Goal: Transaction & Acquisition: Obtain resource

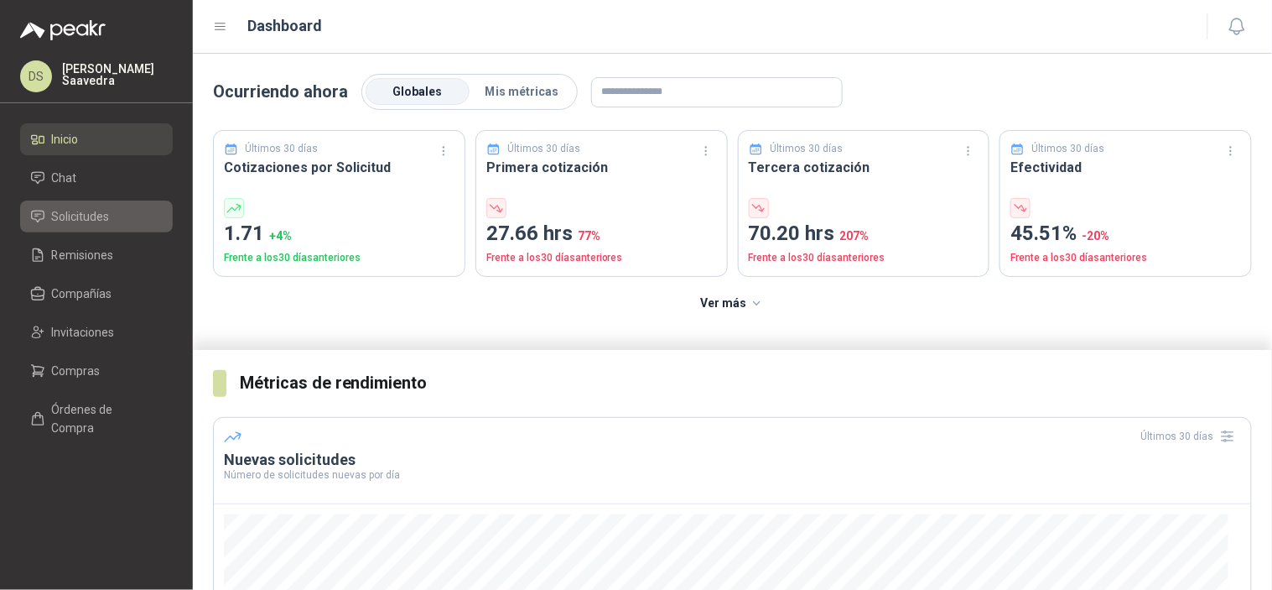
click at [85, 221] on span "Solicitudes" at bounding box center [81, 216] width 58 height 18
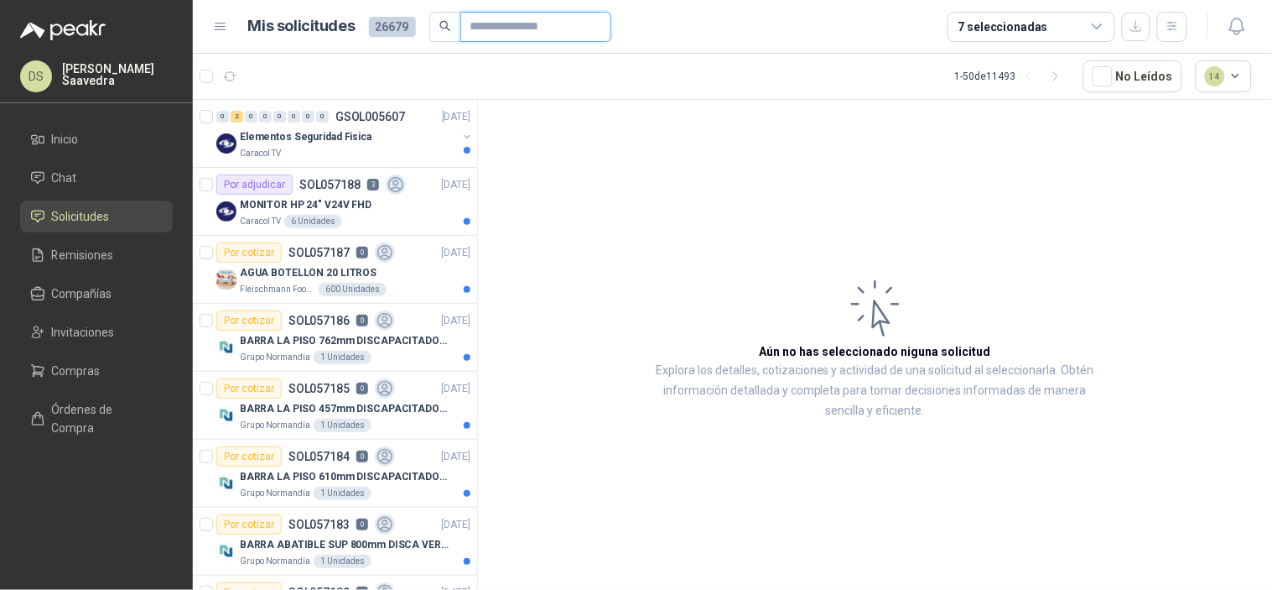
click at [489, 25] on input "text" at bounding box center [528, 27] width 117 height 29
paste input "*********"
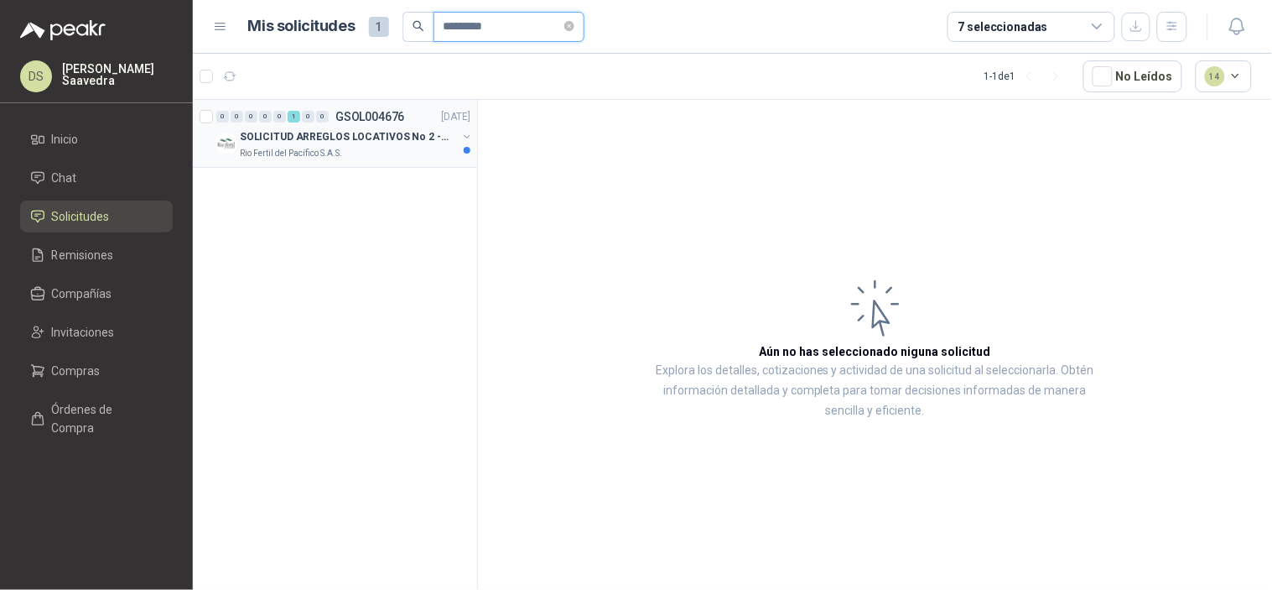
type input "*********"
click at [313, 129] on p "SOLICITUD ARREGLOS LOCATIVOS No 2 - PICHINDE" at bounding box center [344, 137] width 209 height 16
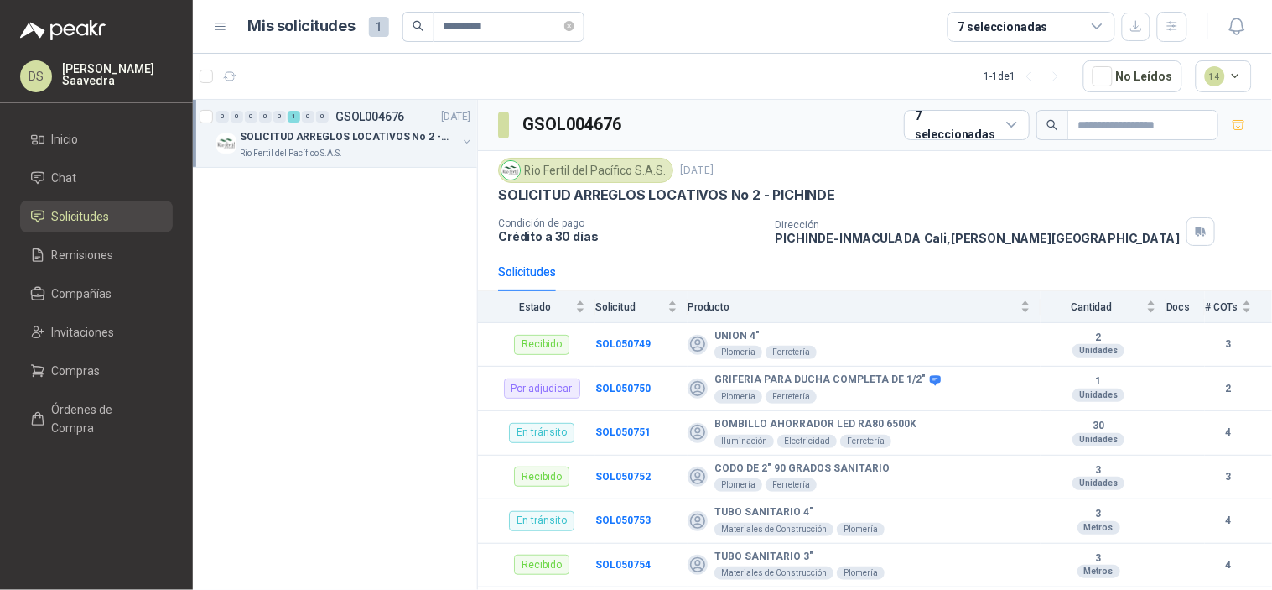
click at [1110, 235] on div "Dirección PICHINDE-[PERSON_NAME] , [PERSON_NAME][GEOGRAPHIC_DATA]" at bounding box center [1021, 231] width 490 height 29
click at [624, 526] on b "SOL050753" at bounding box center [622, 520] width 55 height 12
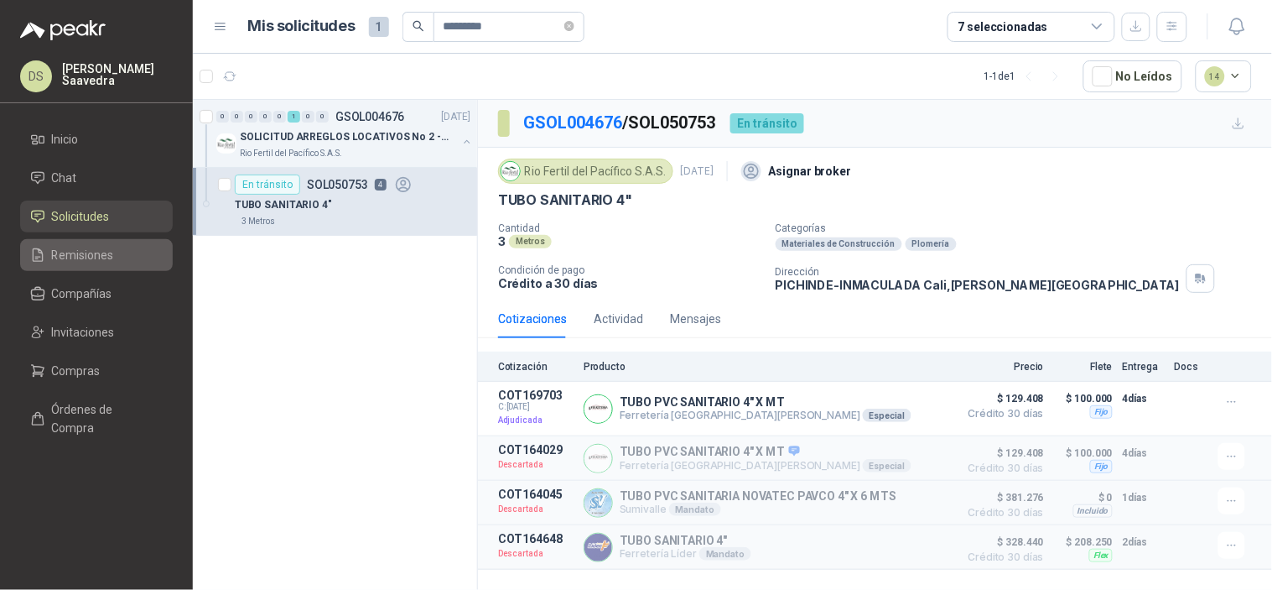
click at [129, 262] on li "Remisiones" at bounding box center [96, 255] width 133 height 18
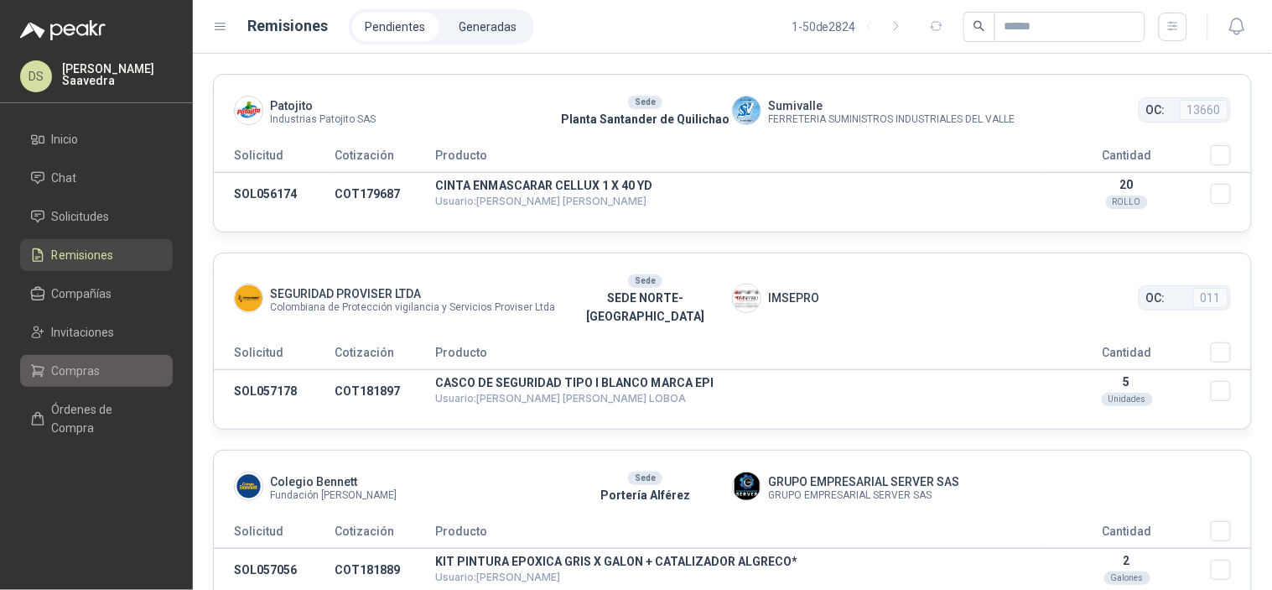
drag, startPoint x: 96, startPoint y: 369, endPoint x: 143, endPoint y: 372, distance: 47.1
click at [96, 369] on span "Compras" at bounding box center [76, 370] width 49 height 18
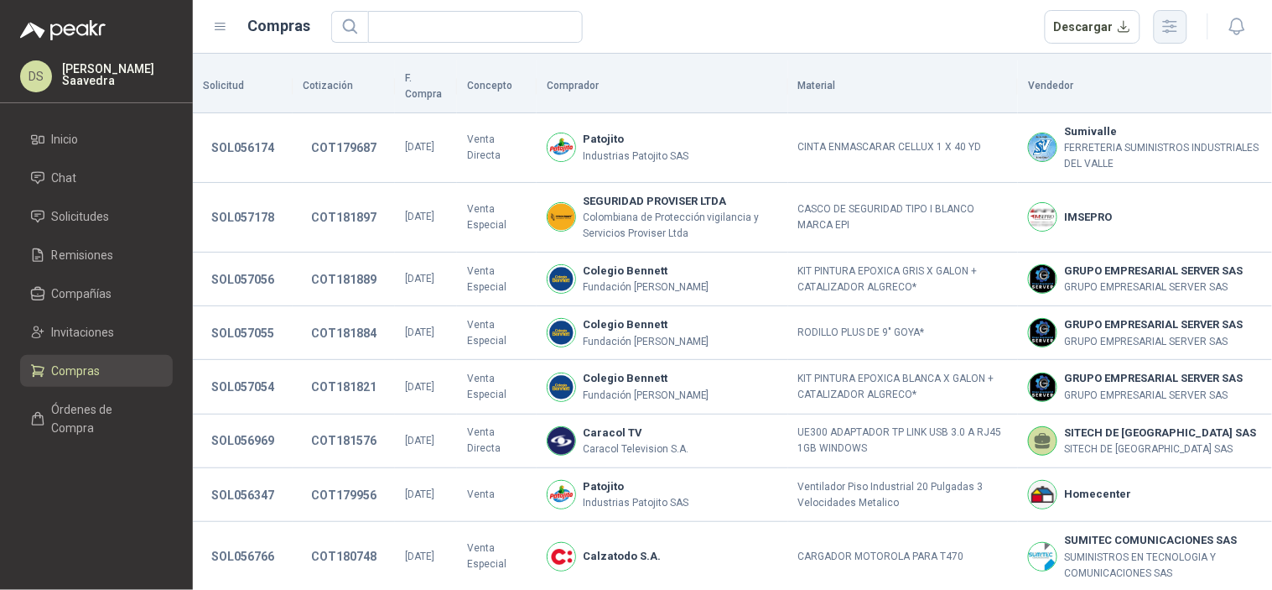
click at [1168, 30] on icon "button" at bounding box center [1170, 26] width 13 height 13
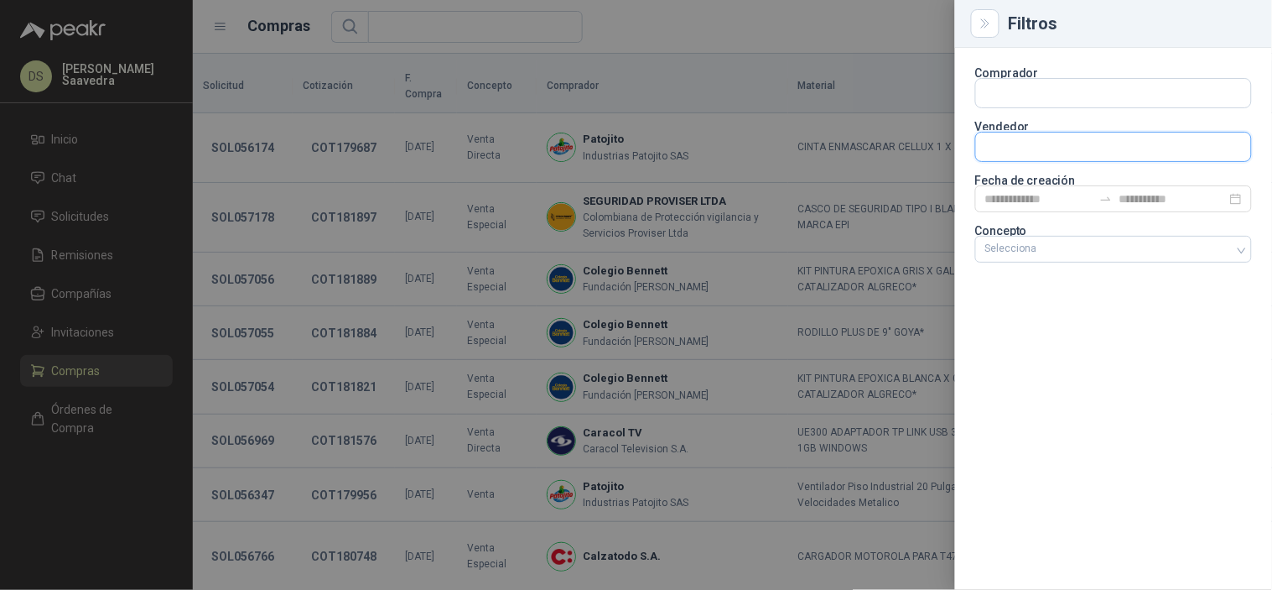
click at [1054, 147] on input "text" at bounding box center [1113, 147] width 275 height 29
click at [1090, 85] on input "text" at bounding box center [1113, 93] width 275 height 29
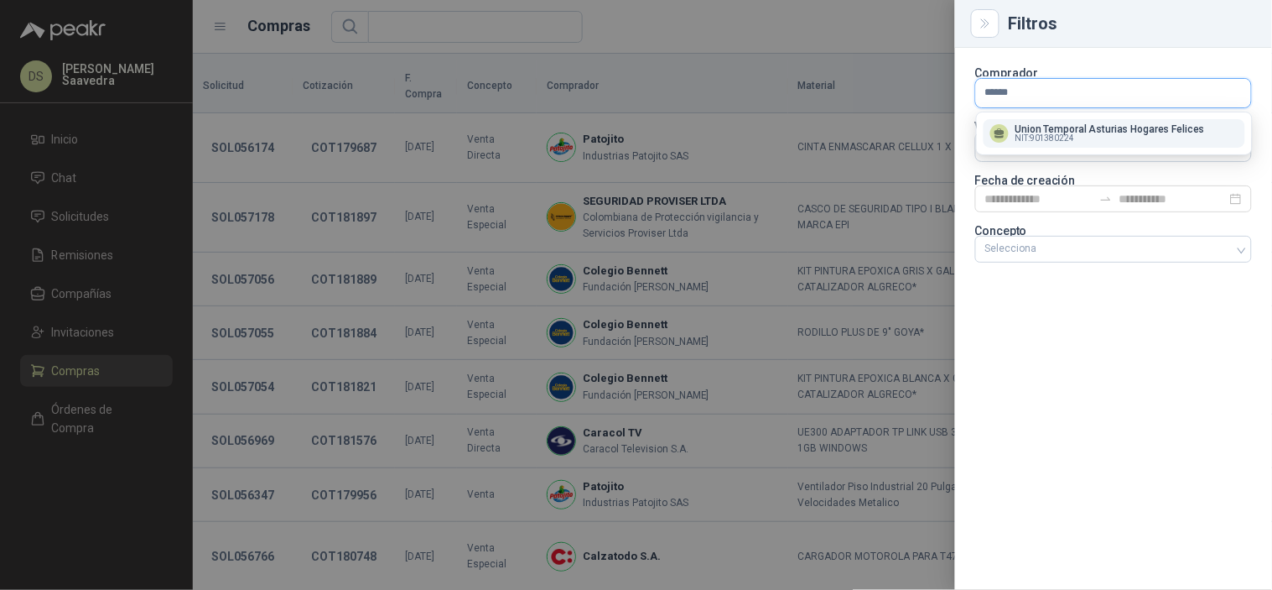
type input "******"
click at [1067, 138] on span "NIT : 901380224" at bounding box center [1046, 138] width 60 height 8
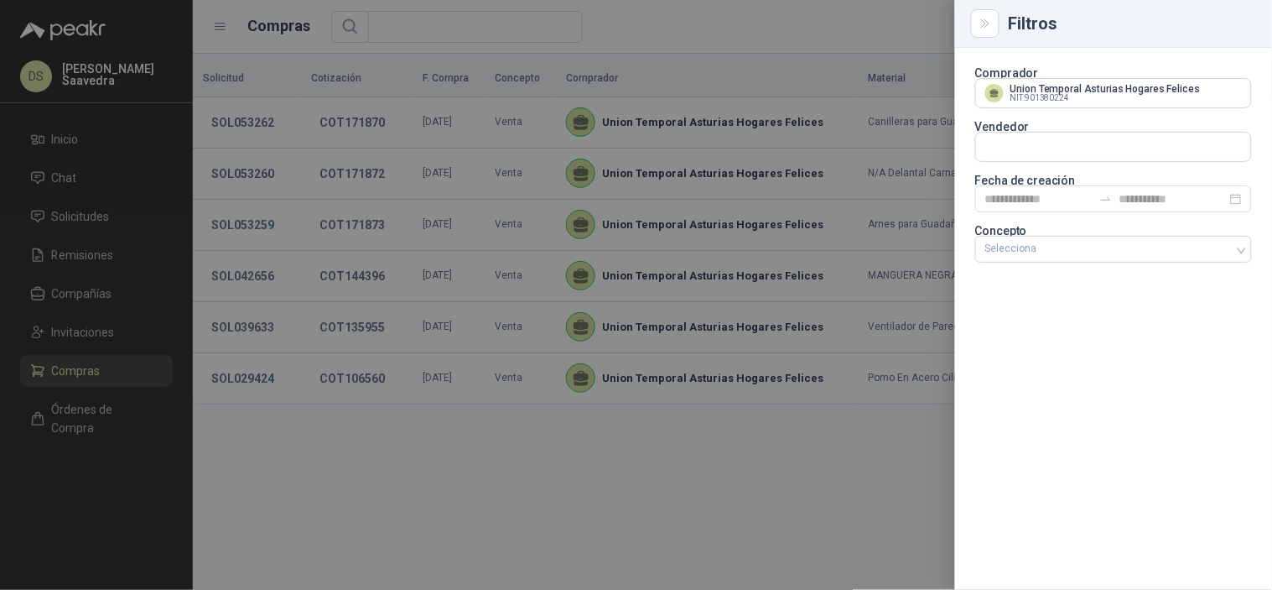
click at [919, 29] on div at bounding box center [636, 295] width 1272 height 590
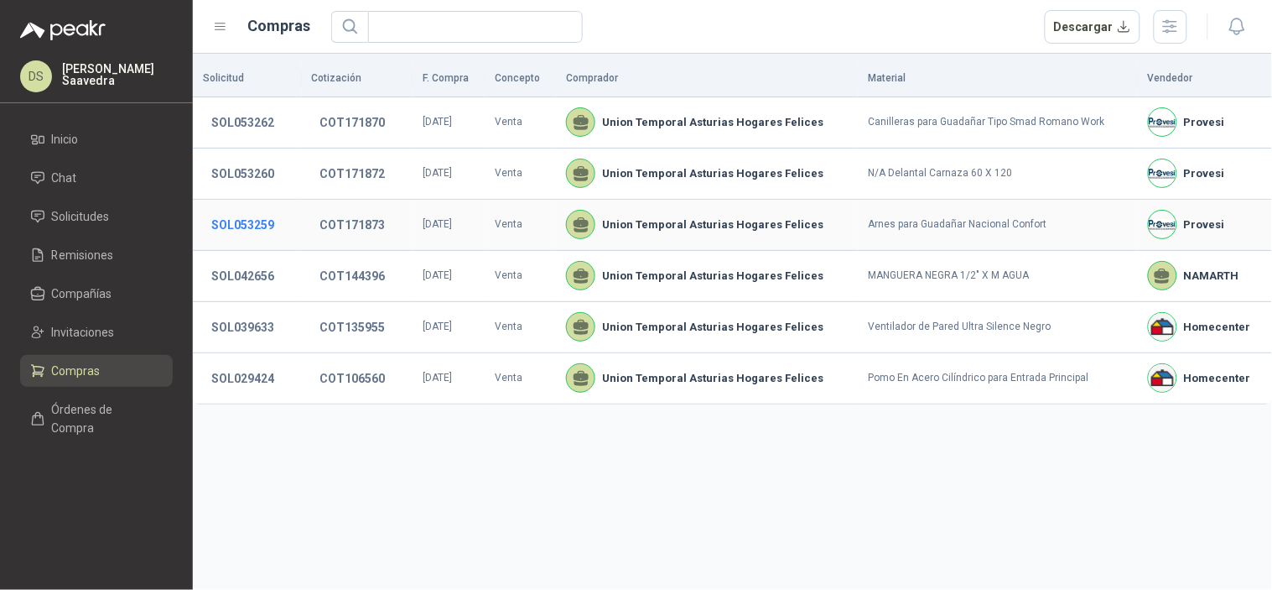
click at [274, 226] on button "SOL053259" at bounding box center [243, 225] width 80 height 30
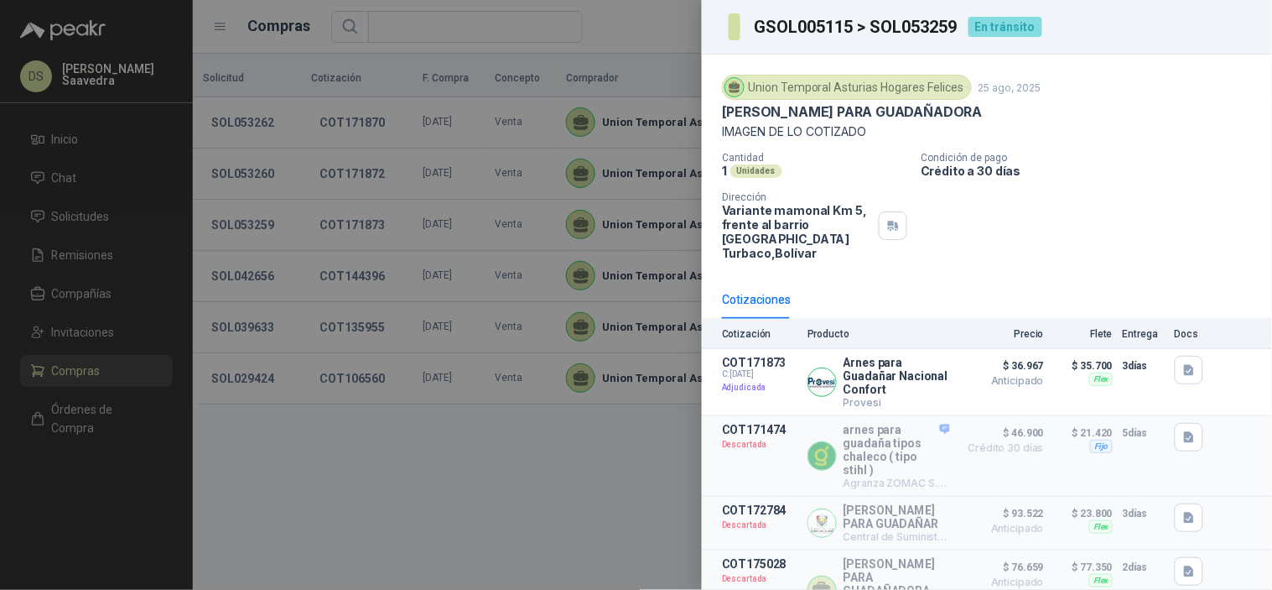
click at [931, 27] on h3 "GSOL005115 > SOL053259" at bounding box center [856, 26] width 205 height 17
copy h3 "SOL053259"
click at [63, 273] on div at bounding box center [636, 295] width 1272 height 590
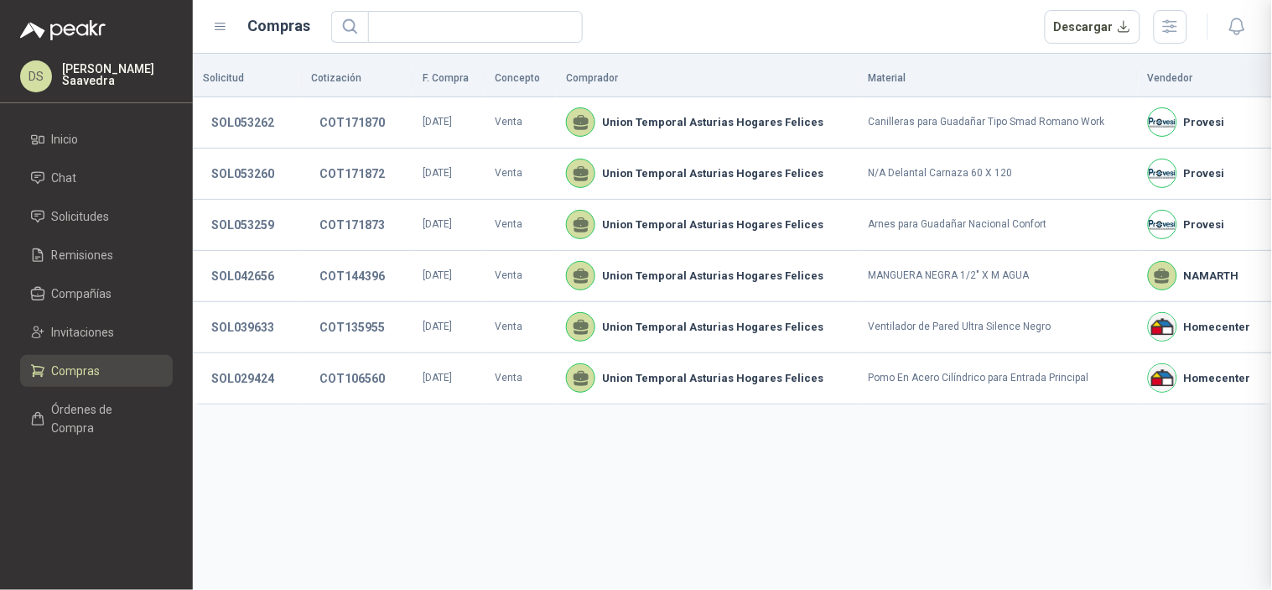
click at [75, 261] on div at bounding box center [636, 295] width 1272 height 590
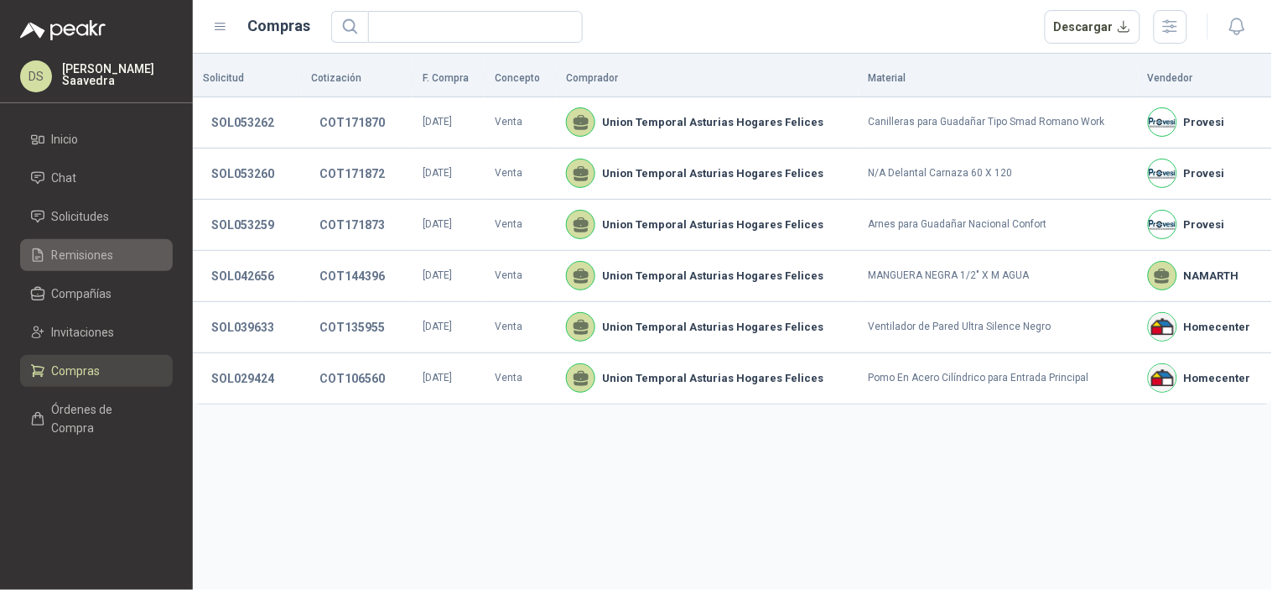
click at [75, 261] on span "Remisiones" at bounding box center [83, 255] width 62 height 18
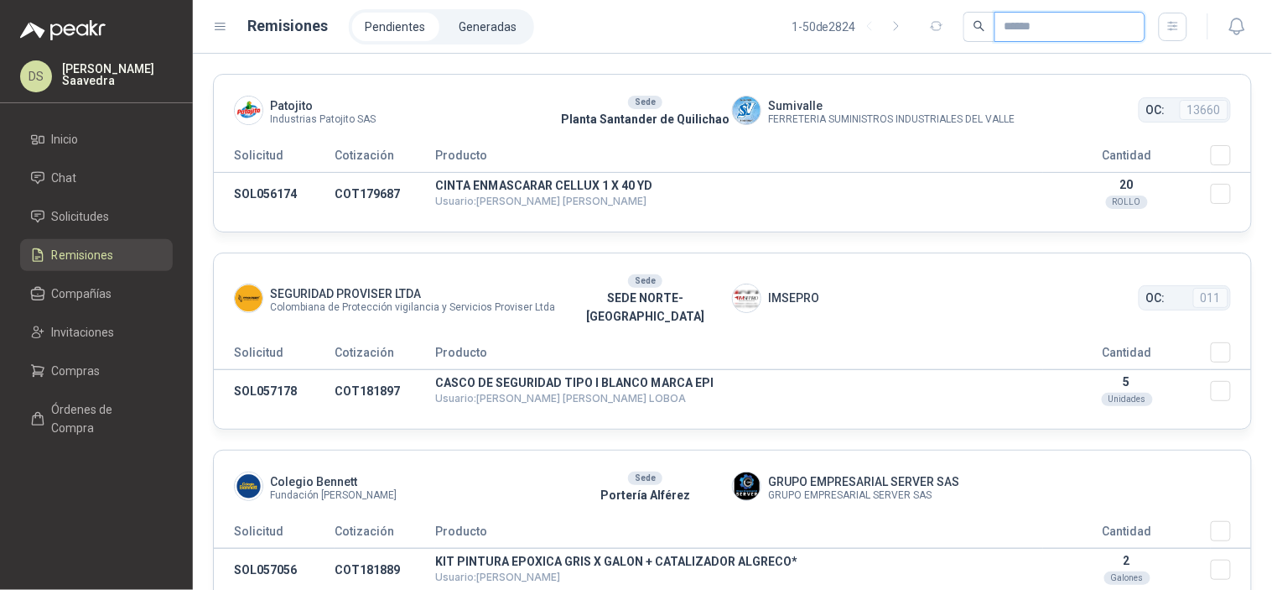
click at [1043, 25] on input "text" at bounding box center [1063, 27] width 117 height 29
paste input "*********"
type input "*********"
click at [476, 34] on li "Generadas" at bounding box center [488, 27] width 85 height 29
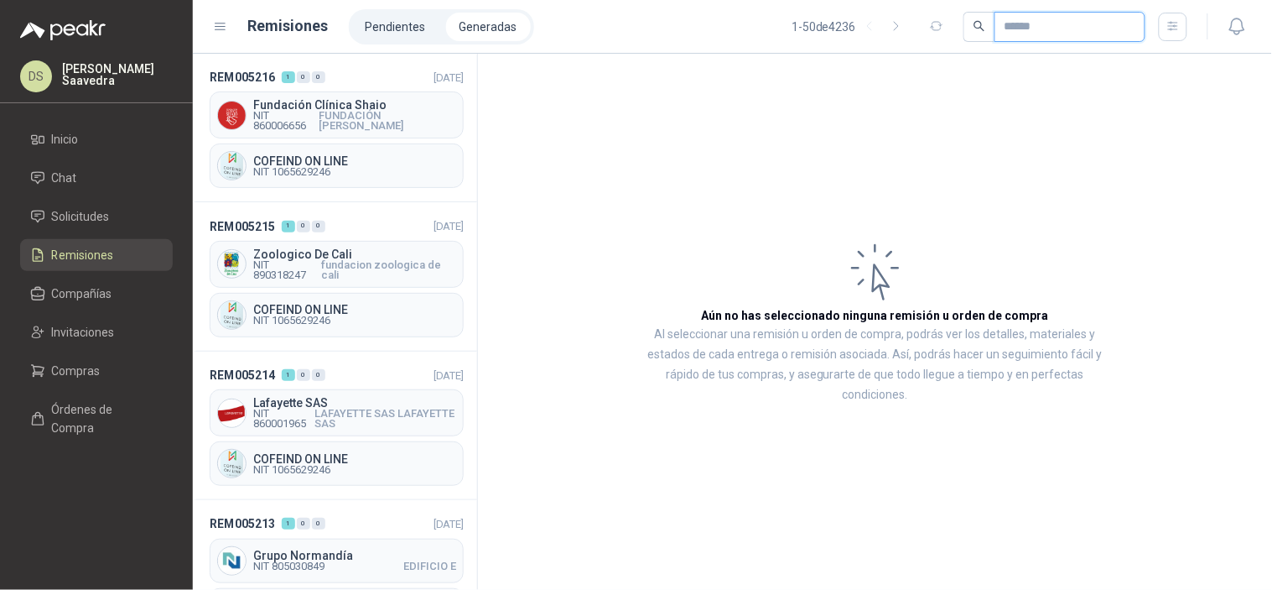
click at [1026, 32] on input "text" at bounding box center [1063, 27] width 117 height 29
paste input "*********"
type input "*********"
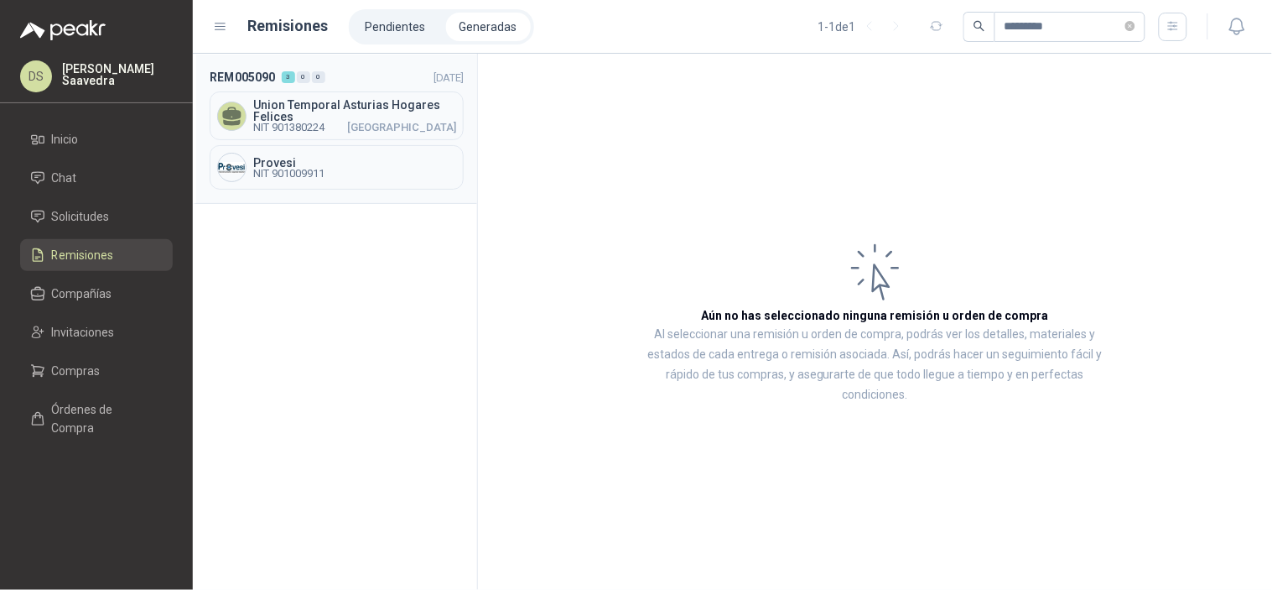
click at [405, 93] on div "Union Temporal Asturias Hogares Felices NIT 901380224 [GEOGRAPHIC_DATA]" at bounding box center [337, 115] width 254 height 49
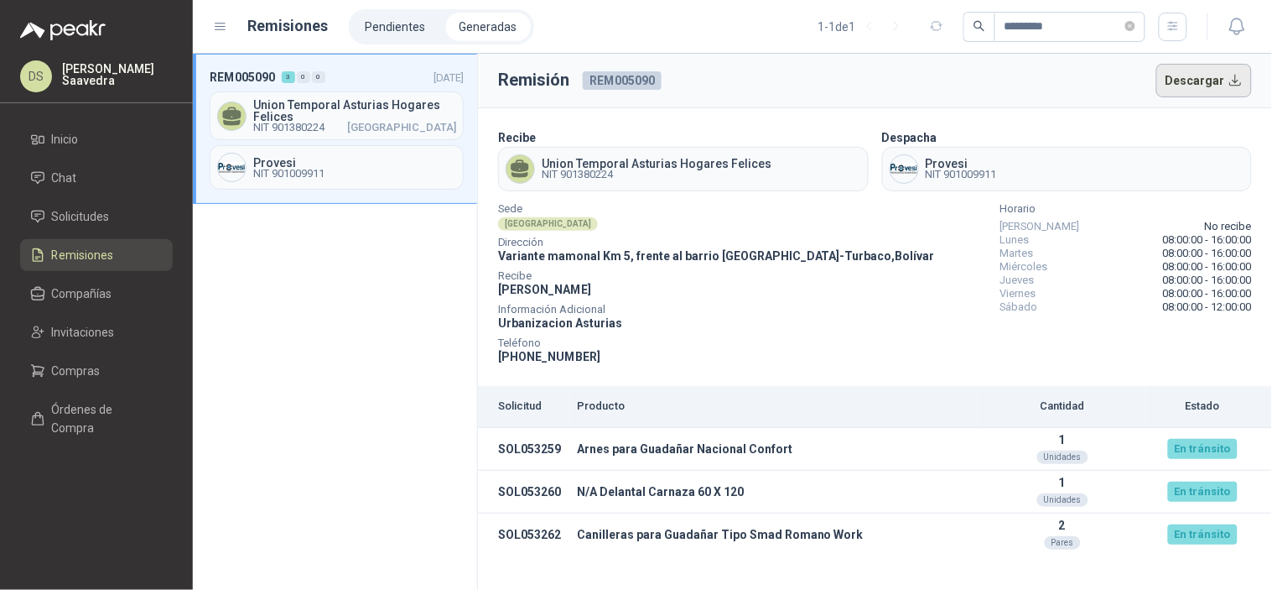
click at [1203, 88] on button "Descargar" at bounding box center [1204, 81] width 96 height 34
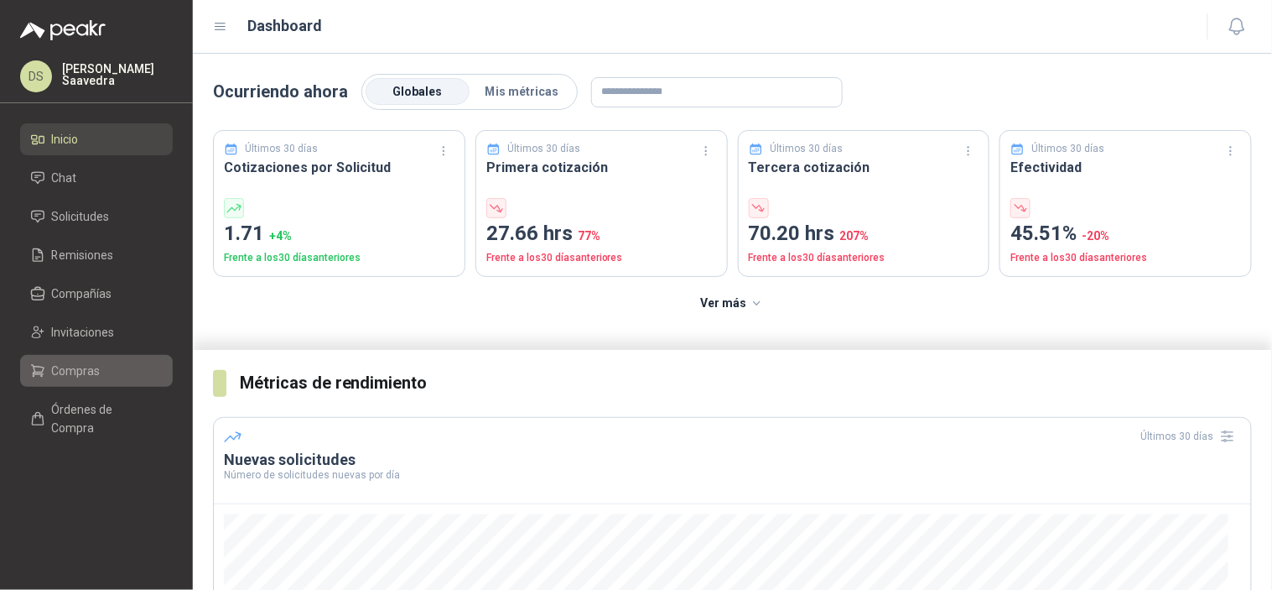
click at [113, 372] on li "Compras" at bounding box center [96, 370] width 133 height 18
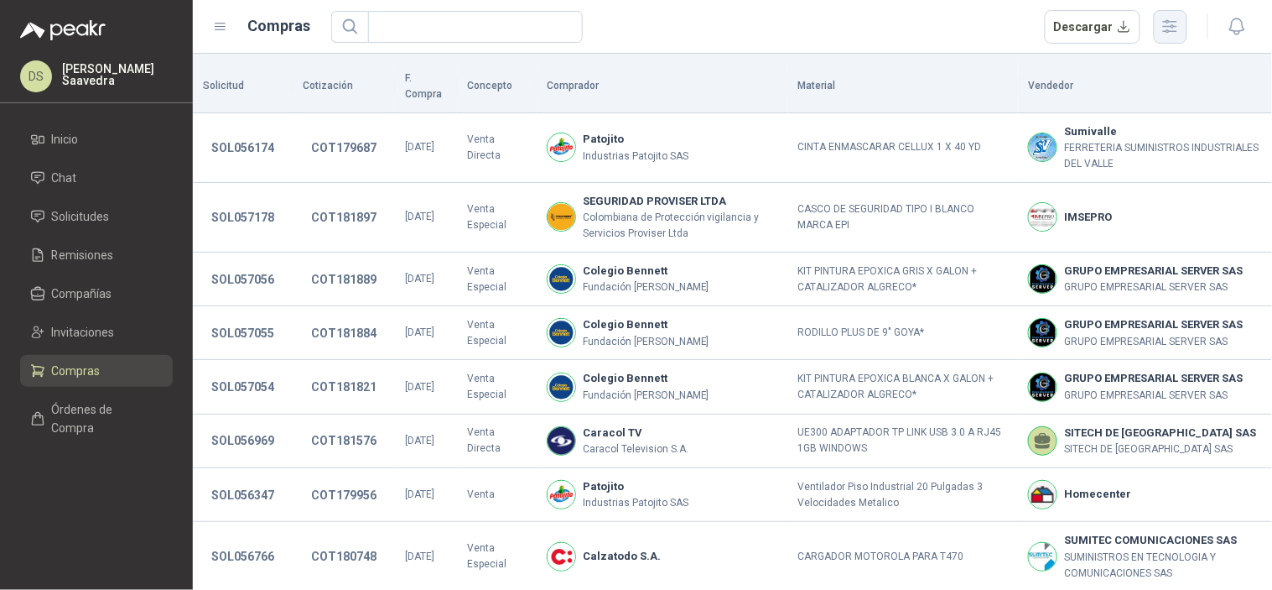
click at [1179, 30] on icon "button" at bounding box center [1170, 26] width 19 height 19
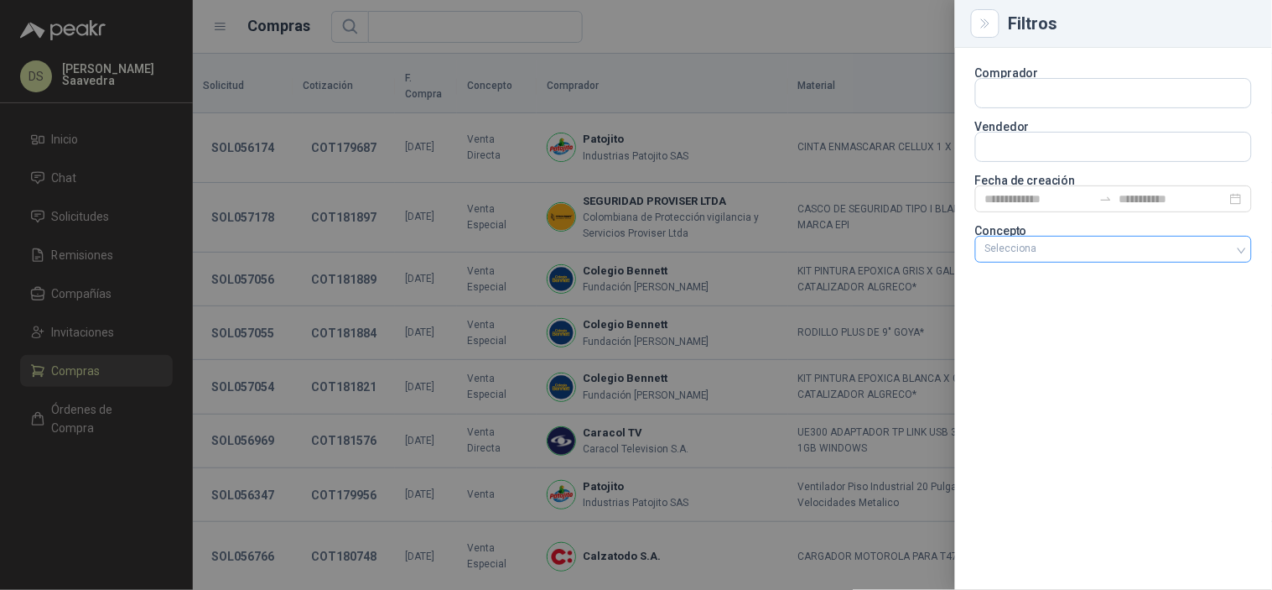
click at [1111, 236] on div "Selecciona" at bounding box center [1113, 249] width 277 height 27
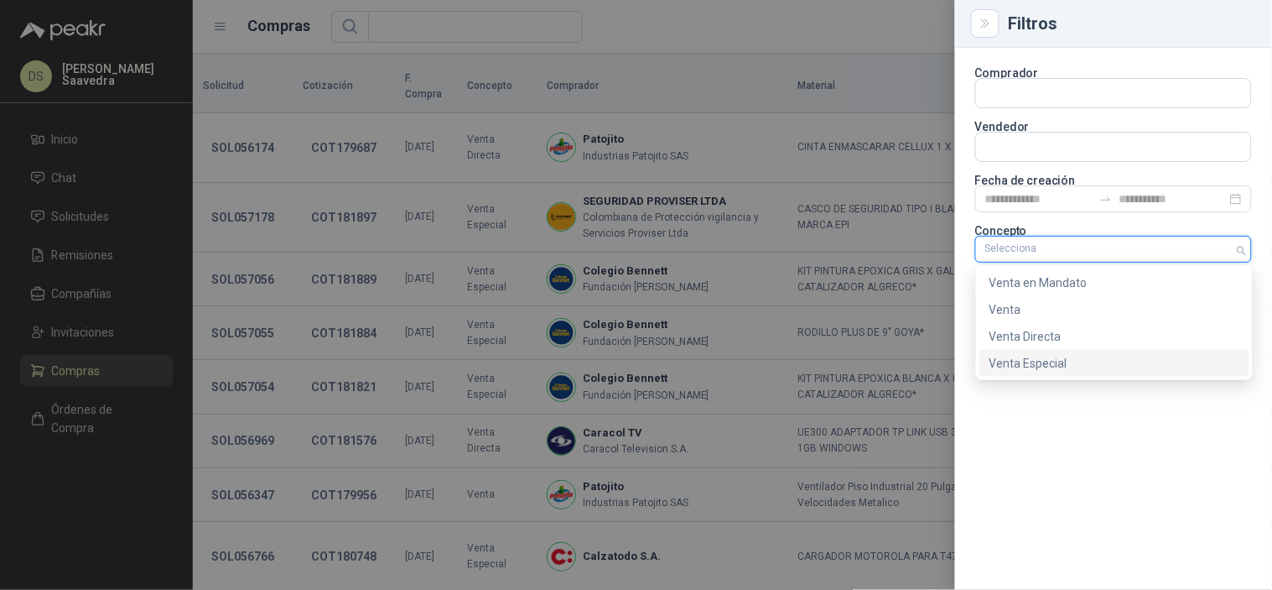
click at [1077, 355] on div "Venta Especial" at bounding box center [1115, 363] width 250 height 18
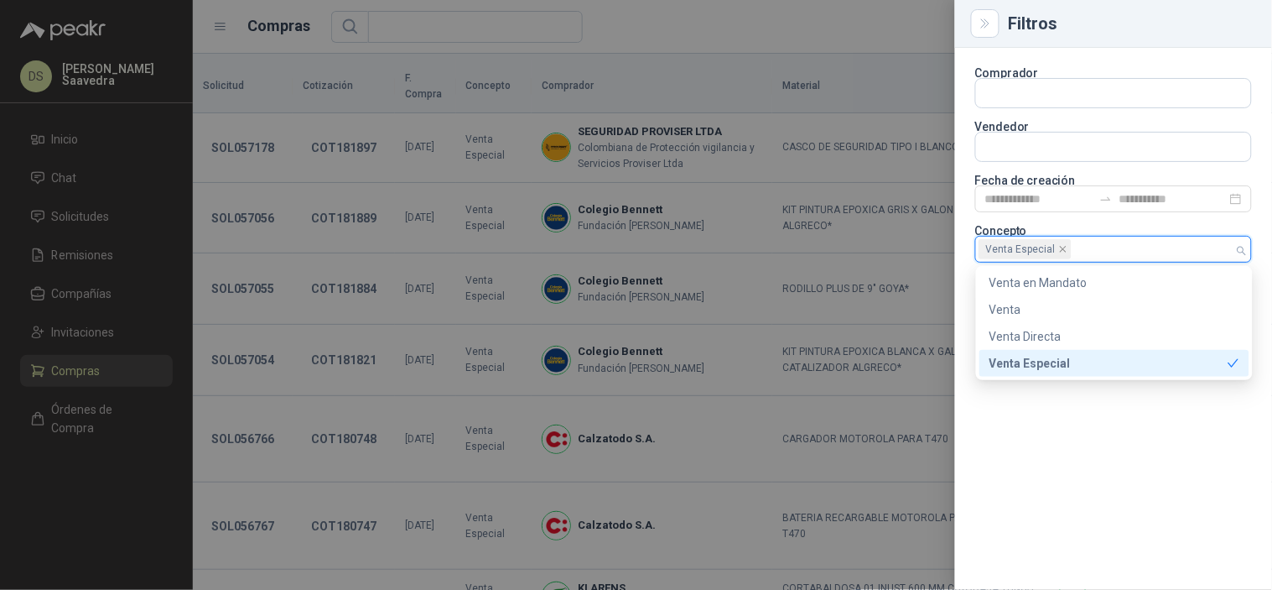
click at [813, 18] on div at bounding box center [636, 295] width 1272 height 590
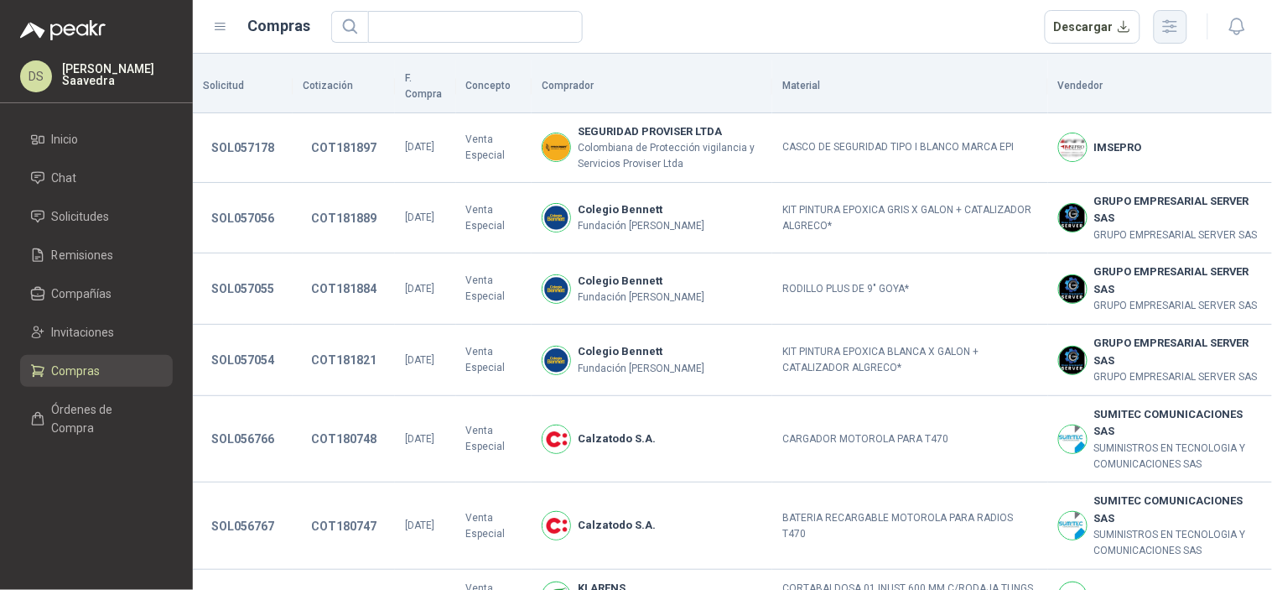
click at [1166, 32] on icon "button" at bounding box center [1170, 26] width 19 height 19
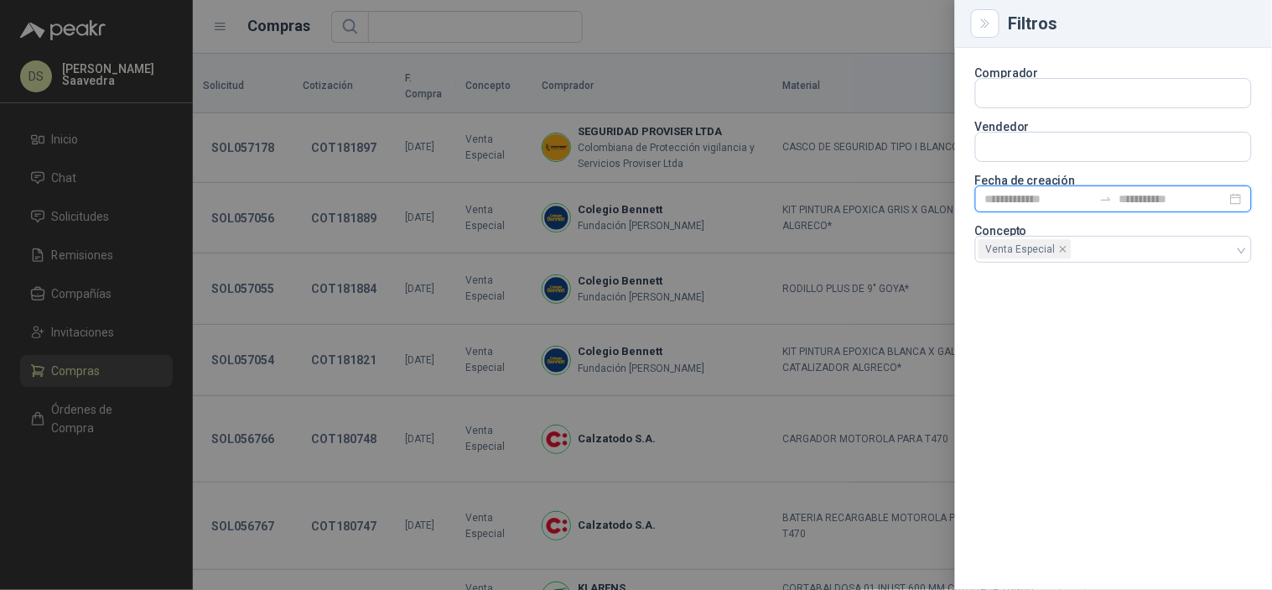
click at [1063, 198] on input at bounding box center [1038, 199] width 107 height 18
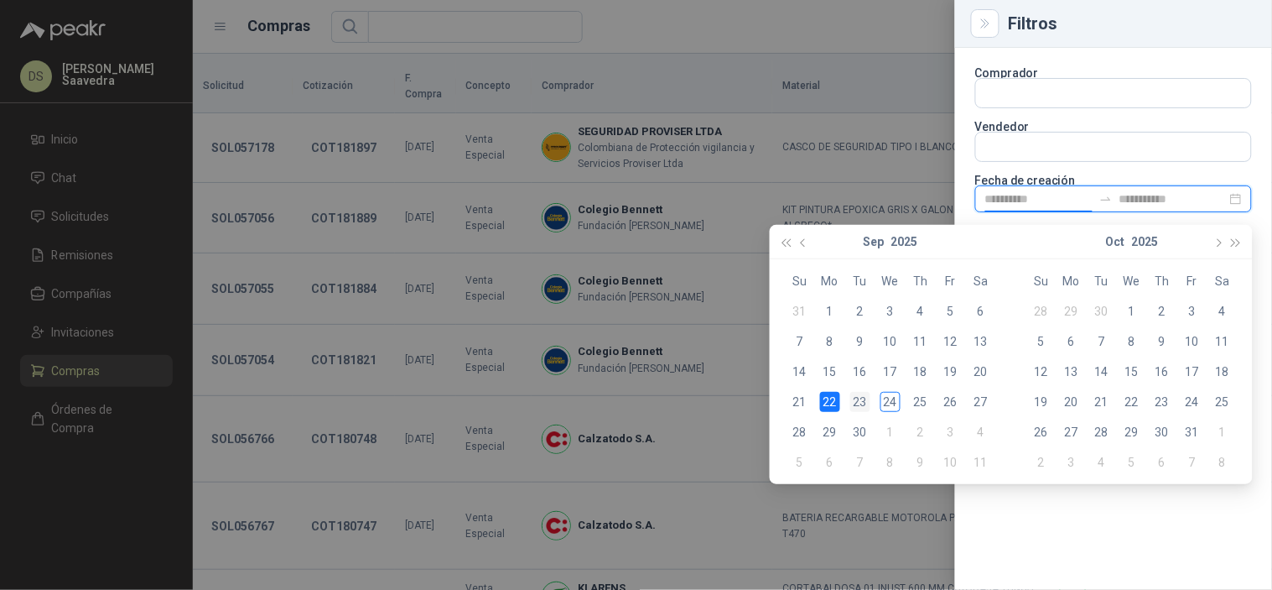
type input "**********"
click at [860, 400] on div "23" at bounding box center [860, 402] width 20 height 20
click at [883, 401] on div "24" at bounding box center [891, 402] width 20 height 20
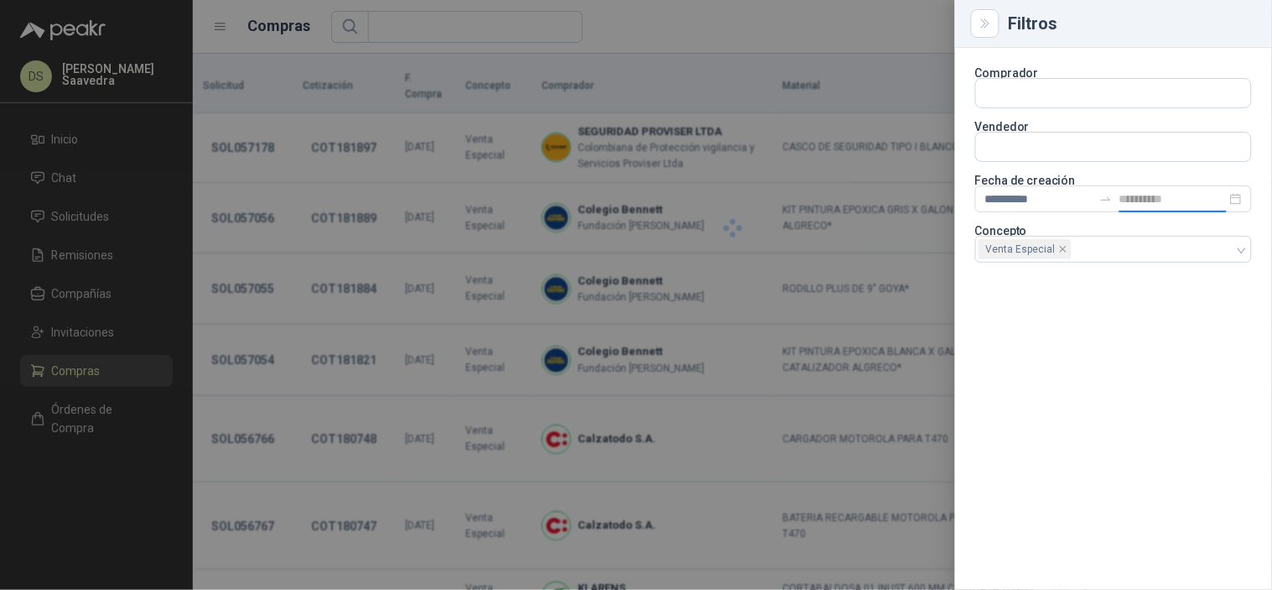
type input "**********"
click at [823, 21] on div at bounding box center [636, 295] width 1272 height 590
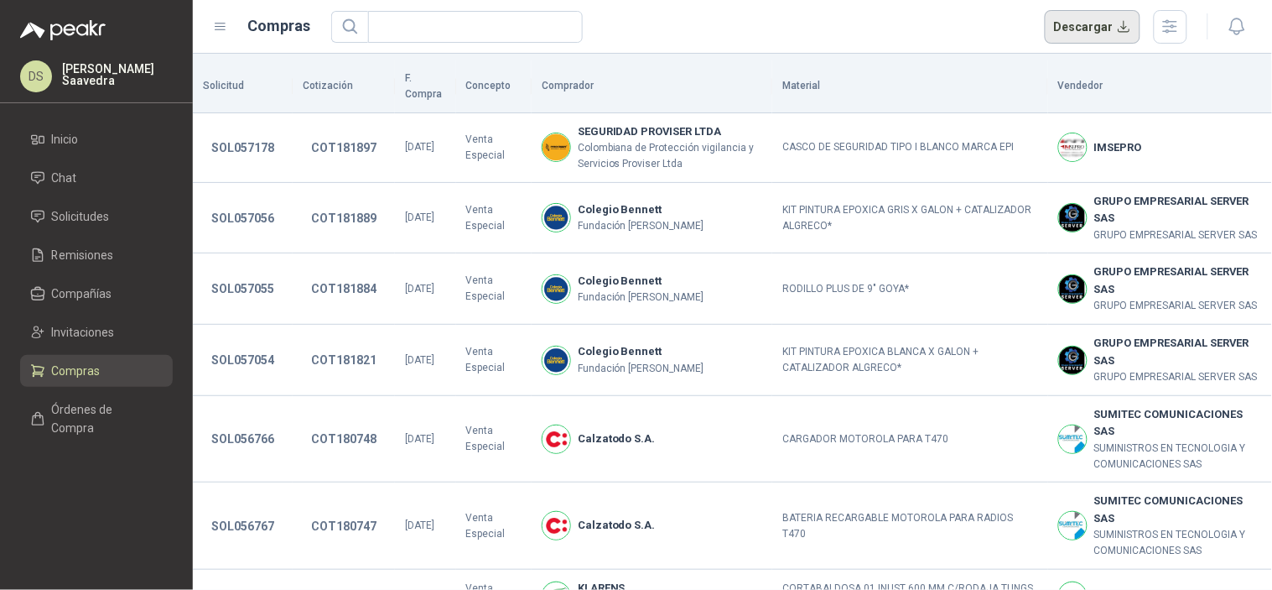
click at [1113, 21] on button "Descargar" at bounding box center [1093, 27] width 96 height 34
click at [1172, 31] on icon "button" at bounding box center [1170, 26] width 13 height 13
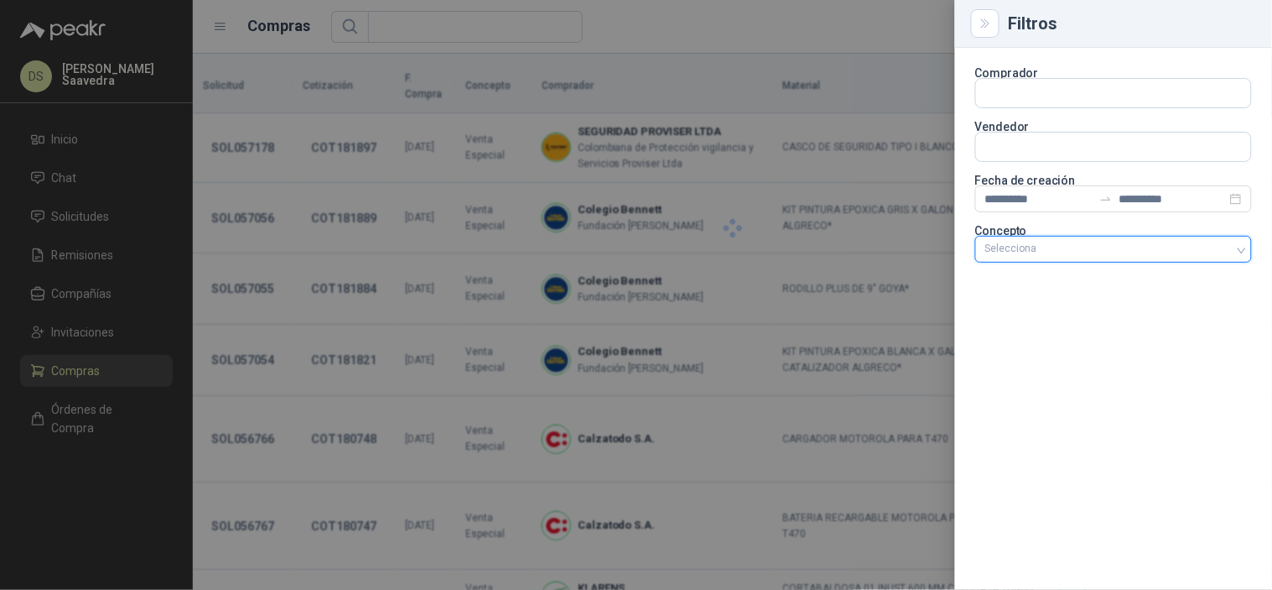
click at [1192, 246] on div at bounding box center [1105, 249] width 252 height 12
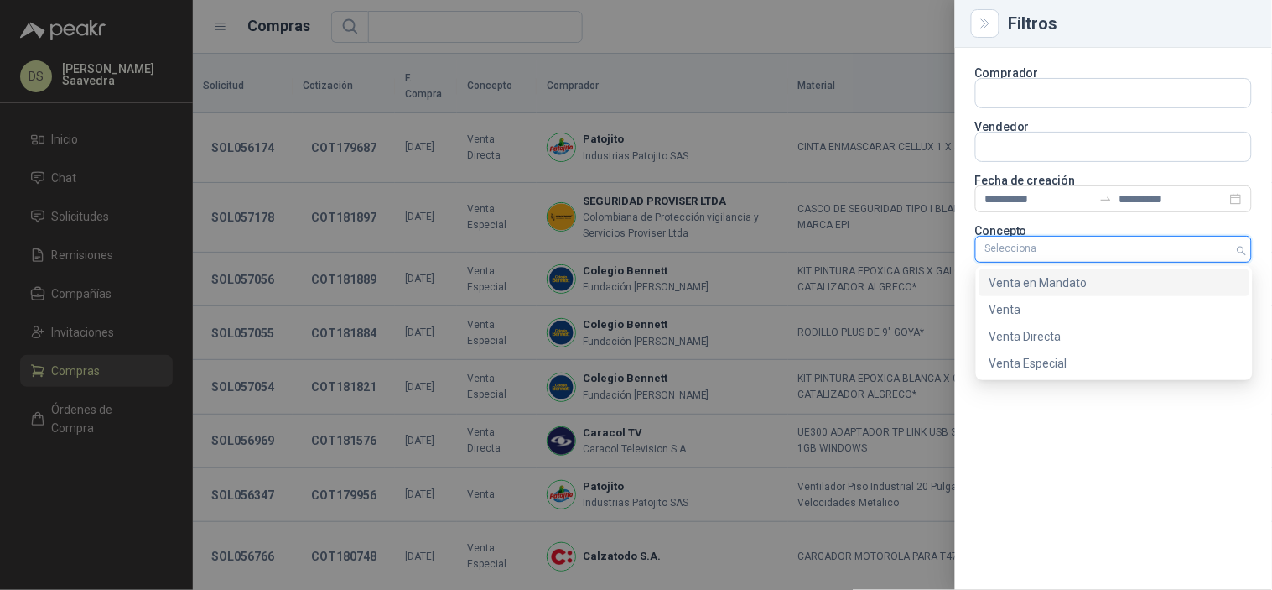
click at [1109, 283] on div "Venta en Mandato" at bounding box center [1115, 282] width 250 height 18
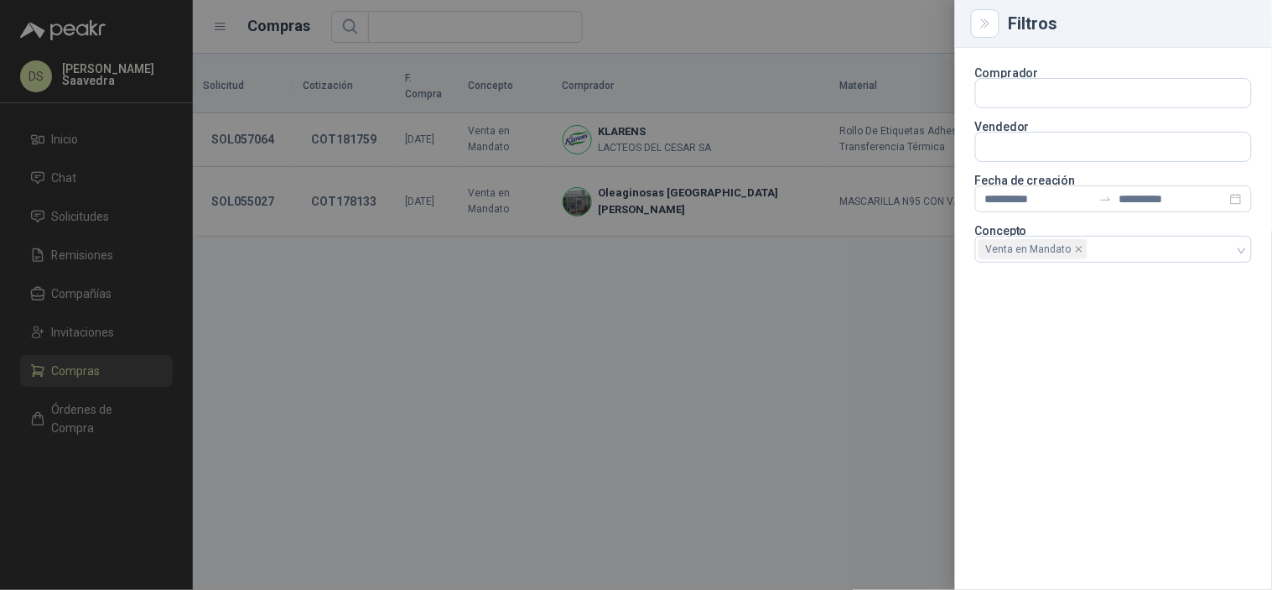
click at [800, 28] on div at bounding box center [636, 295] width 1272 height 590
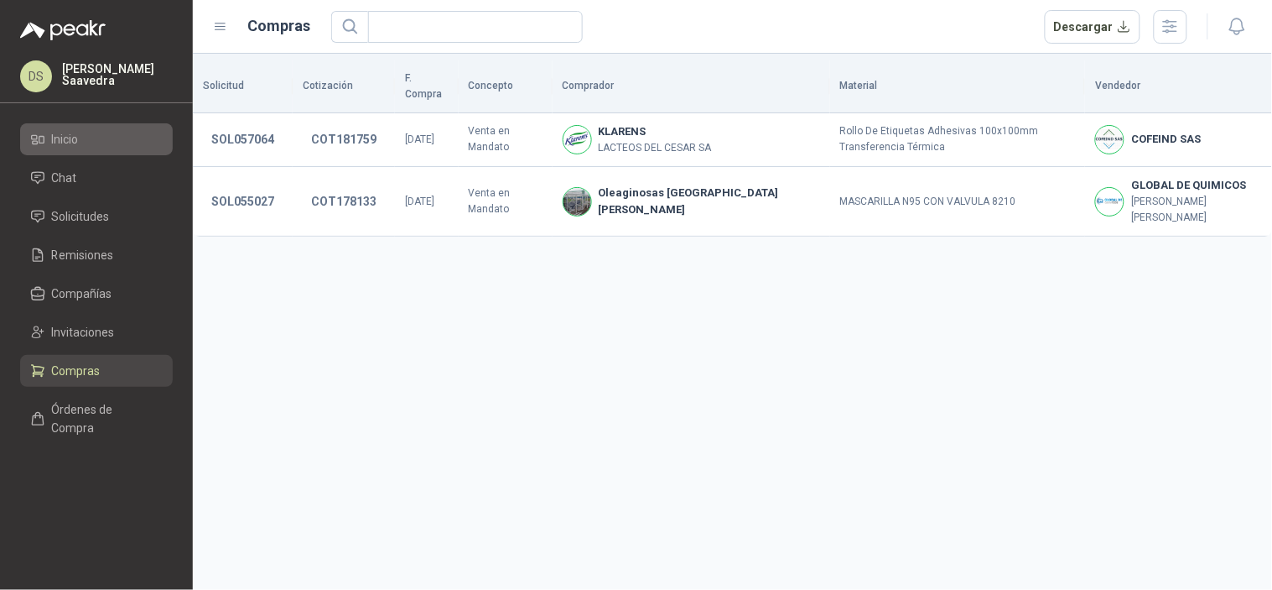
click at [98, 154] on link "Inicio" at bounding box center [96, 139] width 153 height 32
